Goal: Task Accomplishment & Management: Complete application form

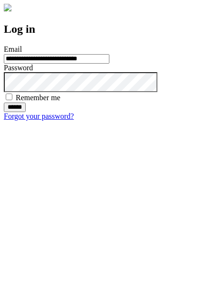
type input "**********"
click at [26, 112] on input "******" at bounding box center [15, 108] width 22 height 10
